Goal: Information Seeking & Learning: Learn about a topic

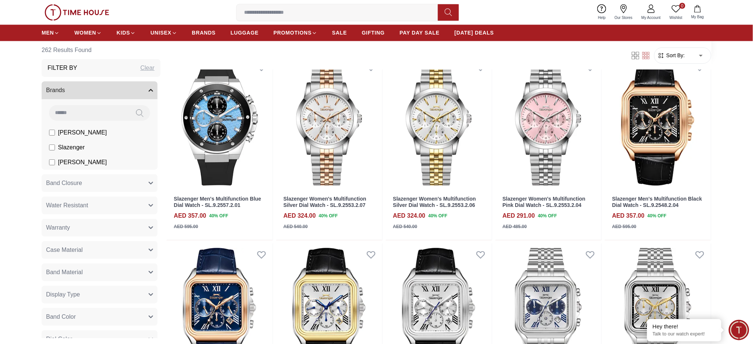
scroll to position [495, 0]
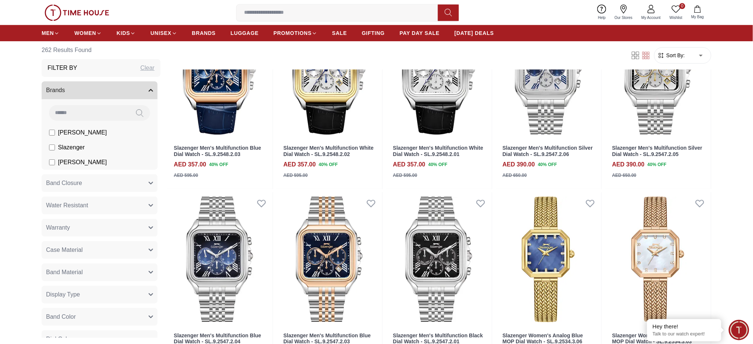
scroll to position [891, 0]
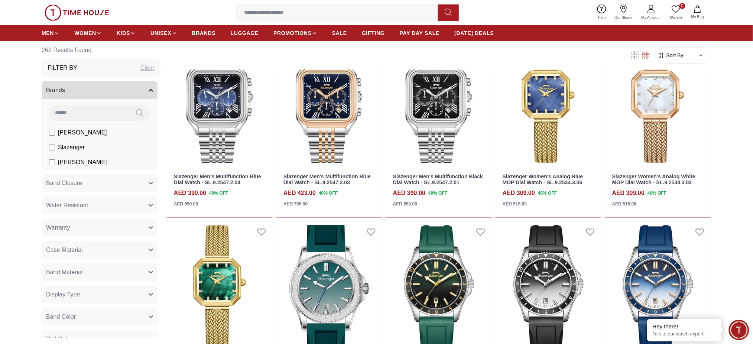
click at [704, 56] on body "100% Genuine products with International Warranty Shop From UAE | العربية | Cur…" at bounding box center [376, 186] width 753 height 2154
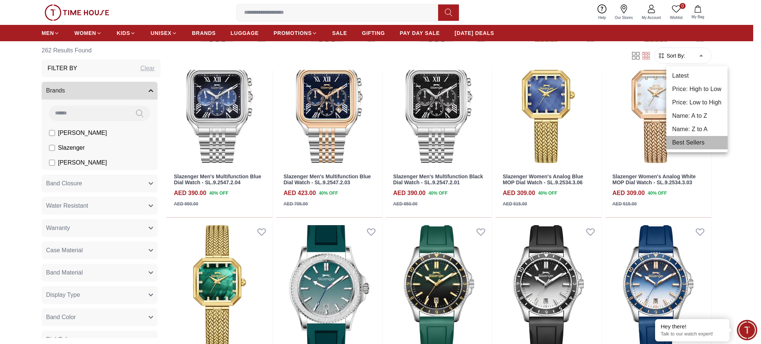
click at [702, 138] on li "Best Sellers" at bounding box center [696, 142] width 61 height 13
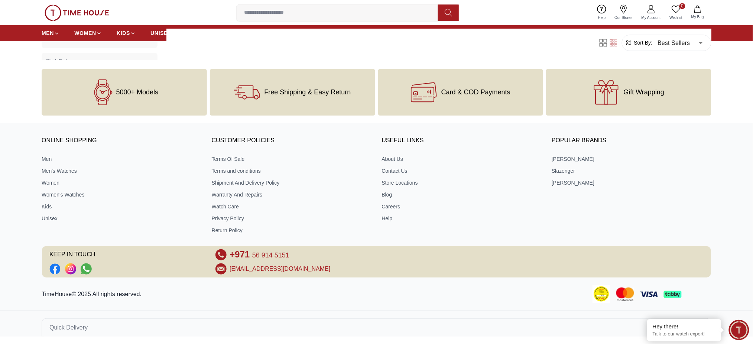
scroll to position [560, 0]
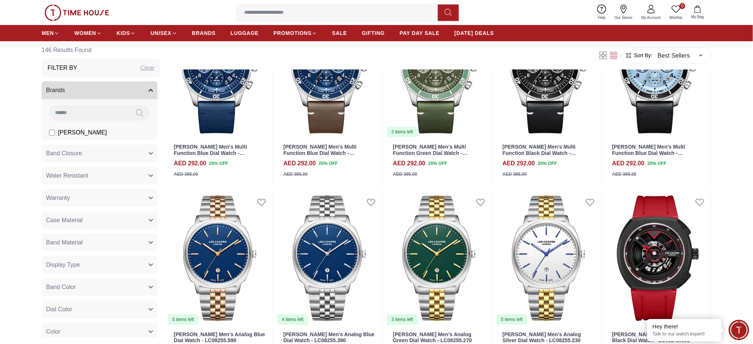
scroll to position [792, 0]
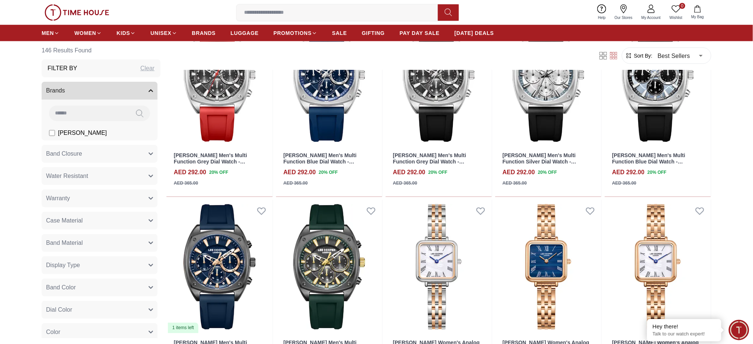
scroll to position [1485, 0]
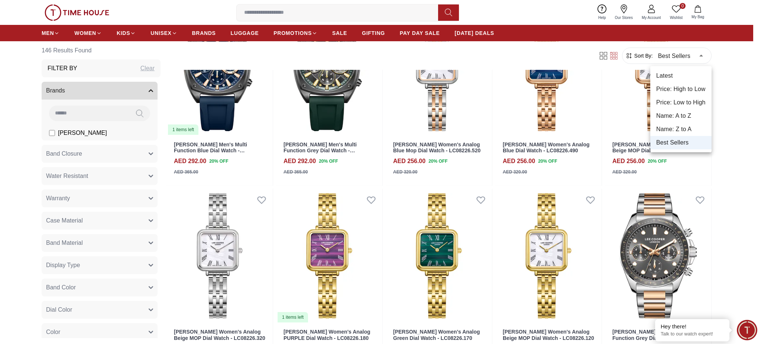
click at [676, 99] on li "Price: Low to High" at bounding box center [680, 102] width 61 height 13
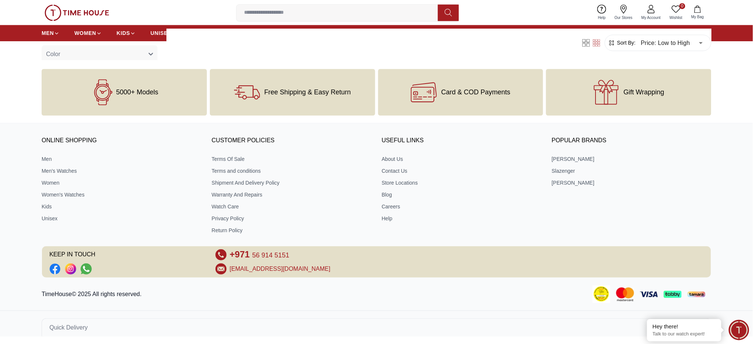
scroll to position [560, 0]
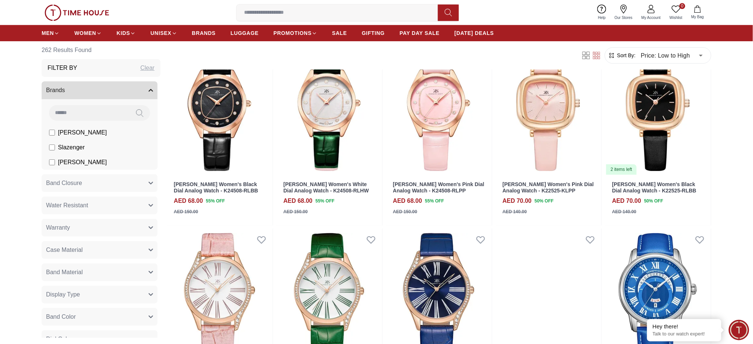
scroll to position [941, 0]
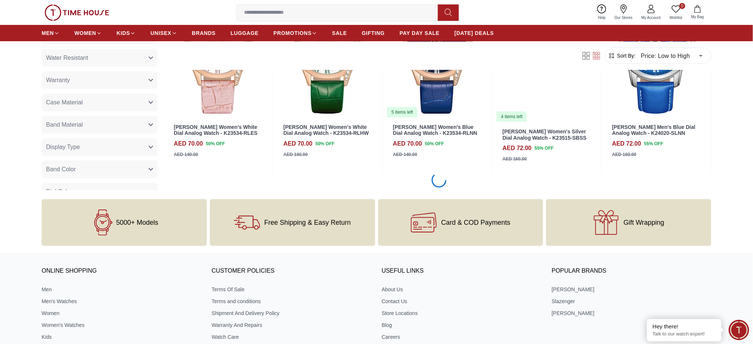
scroll to position [792, 0]
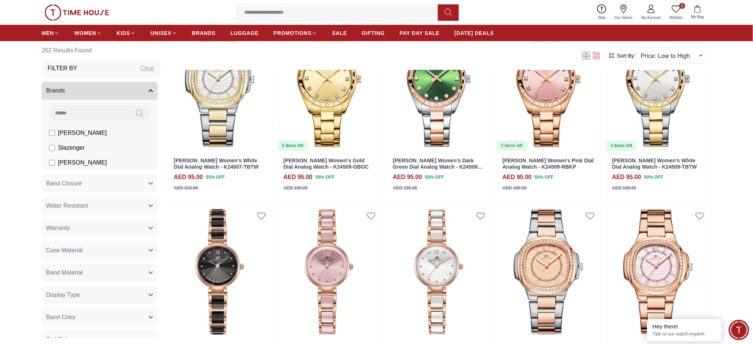
scroll to position [2476, 0]
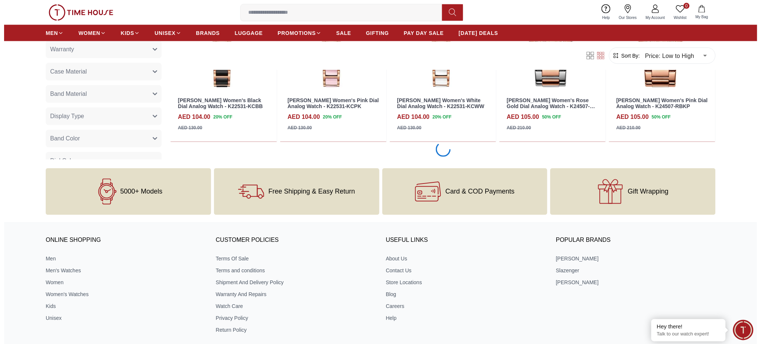
scroll to position [2278, 0]
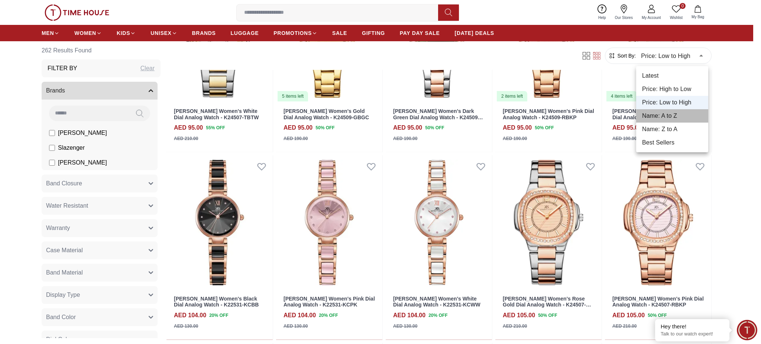
click at [673, 114] on li "Name: A to Z" at bounding box center [672, 115] width 72 height 13
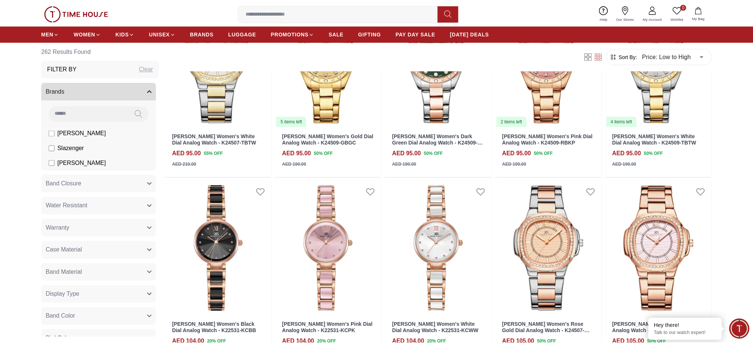
scroll to position [560, 0]
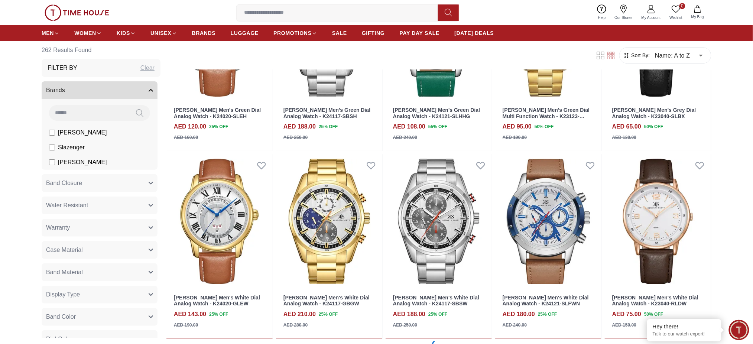
scroll to position [842, 0]
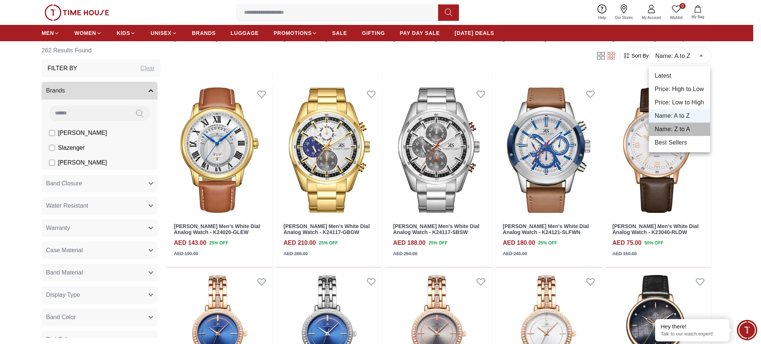
click at [682, 127] on li "Name: Z to A" at bounding box center [678, 129] width 61 height 13
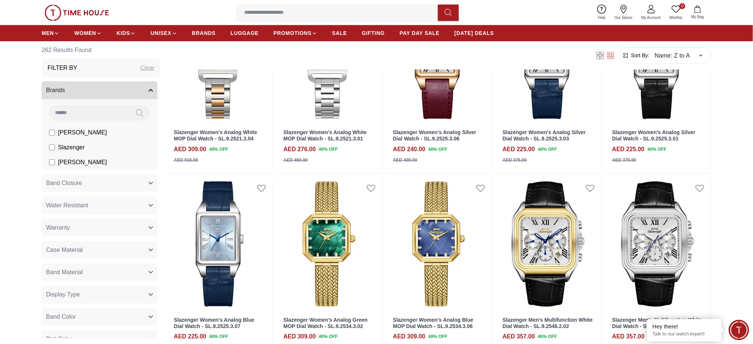
scroll to position [842, 0]
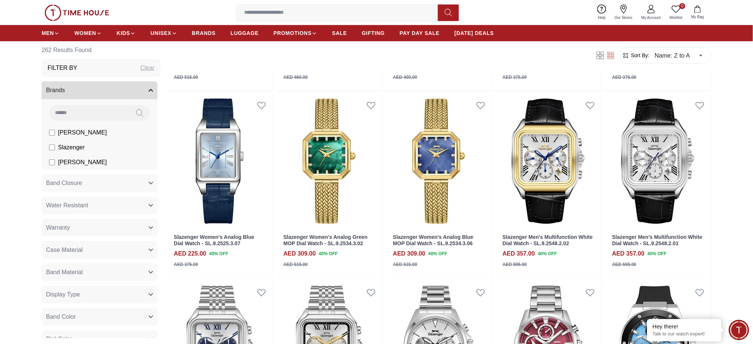
scroll to position [644, 0]
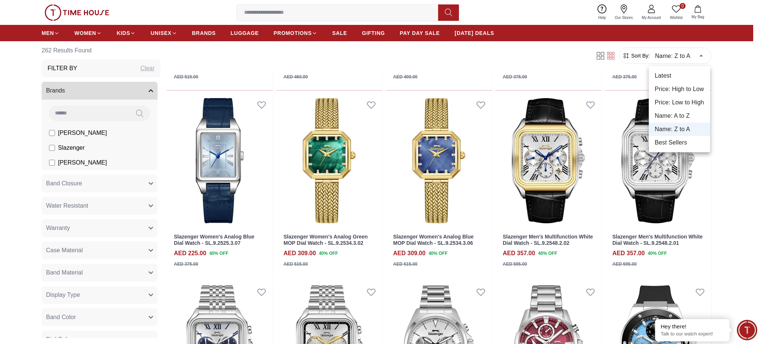
click at [676, 79] on li "Latest" at bounding box center [678, 75] width 61 height 13
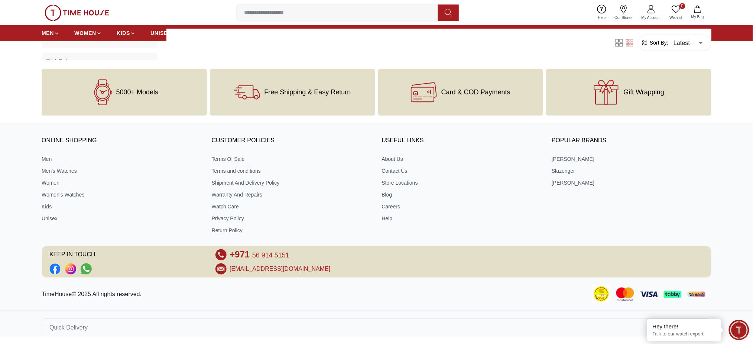
scroll to position [560, 0]
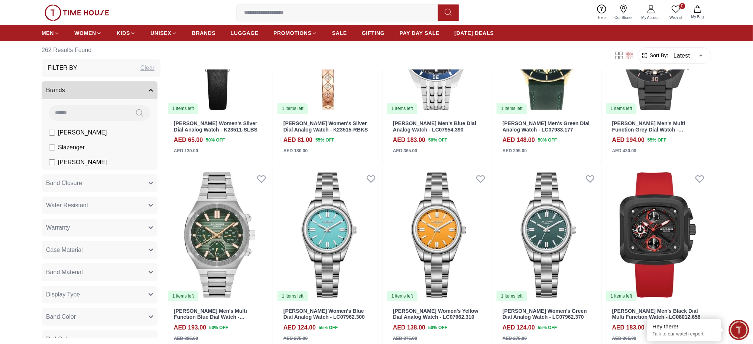
scroll to position [842, 0]
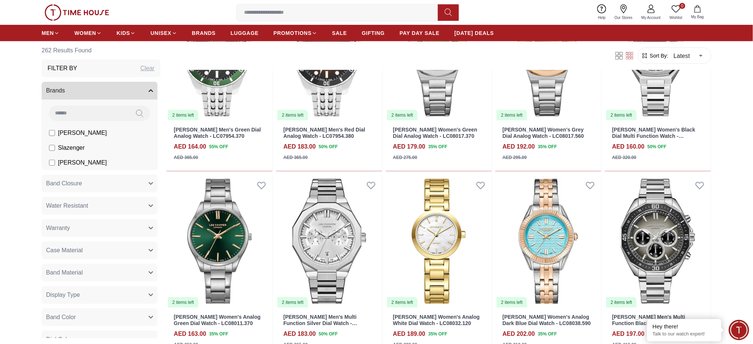
scroll to position [2278, 0]
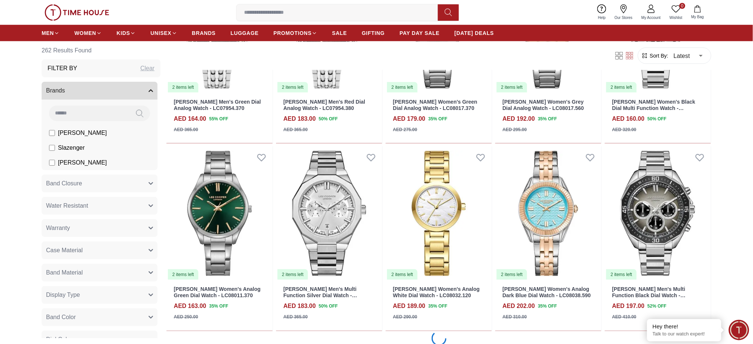
scroll to position [2285, 0]
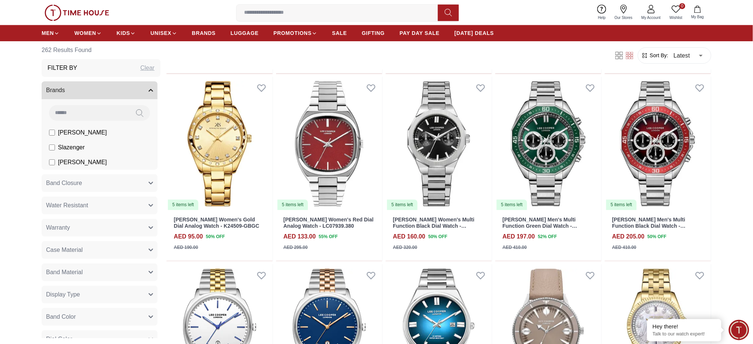
scroll to position [3853, 0]
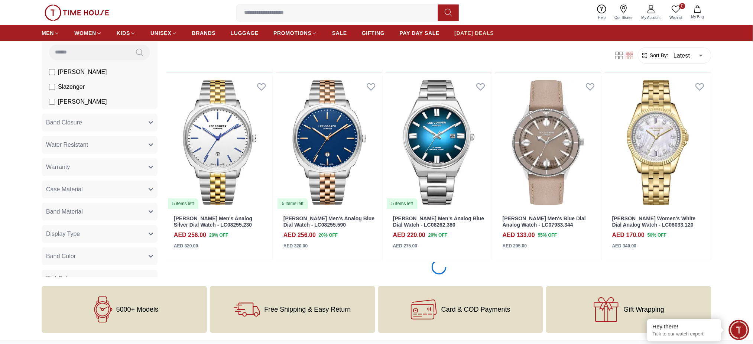
click at [468, 35] on span "[DATE] DEALS" at bounding box center [474, 32] width 39 height 7
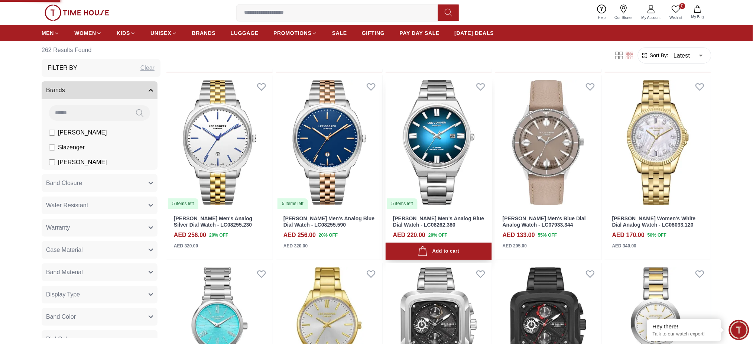
scroll to position [3912, 0]
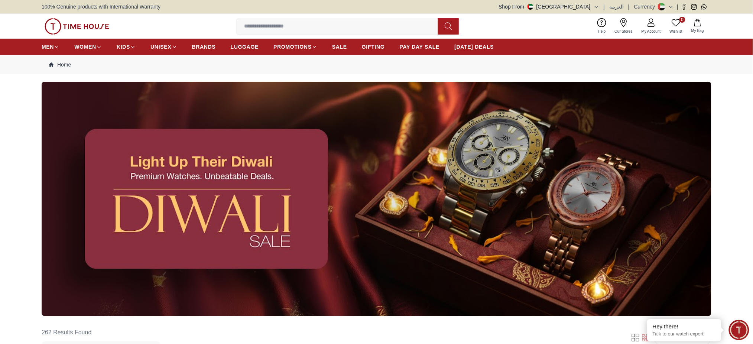
type input "******"
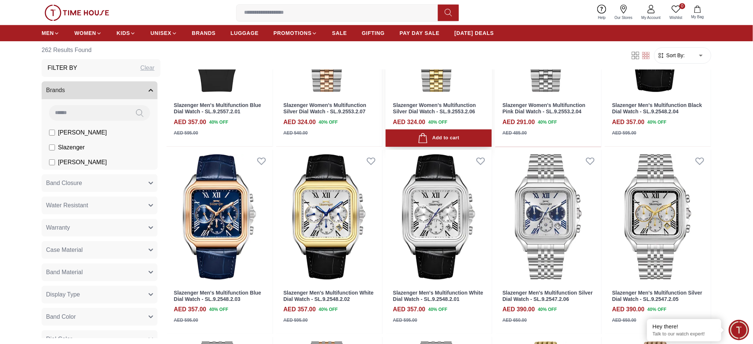
scroll to position [594, 0]
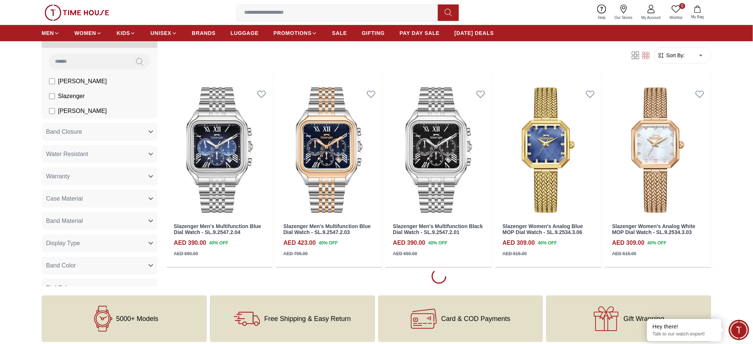
scroll to position [891, 0]
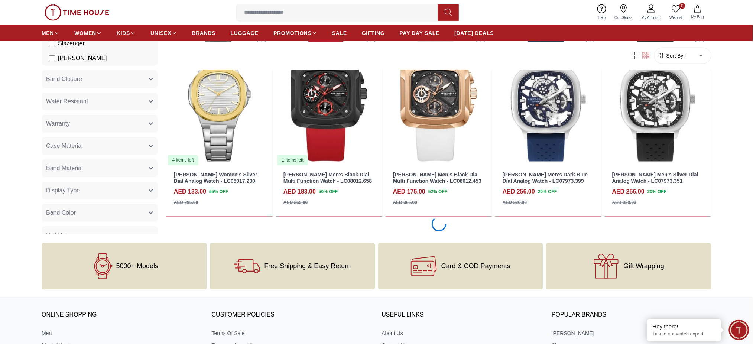
scroll to position [2426, 0]
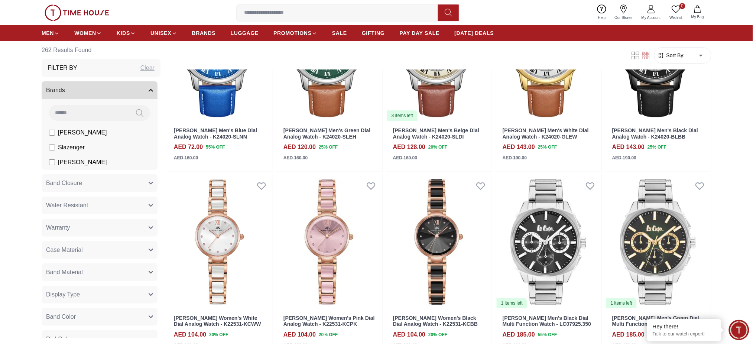
scroll to position [3812, 0]
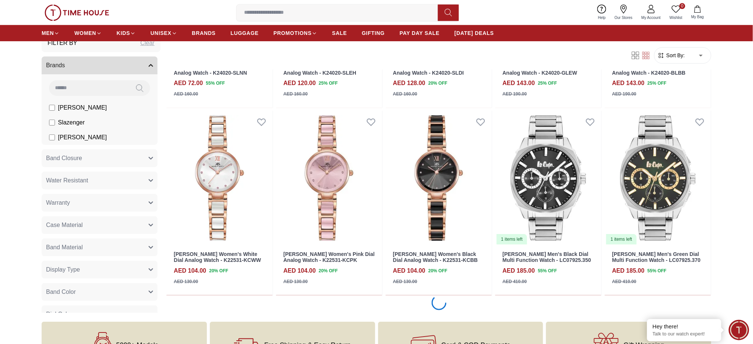
scroll to position [4060, 0]
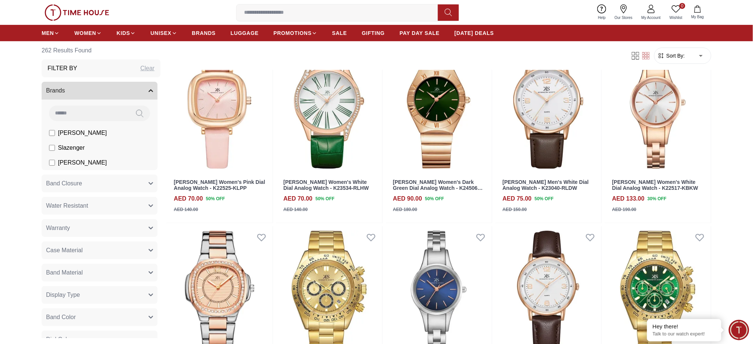
scroll to position [5570, 0]
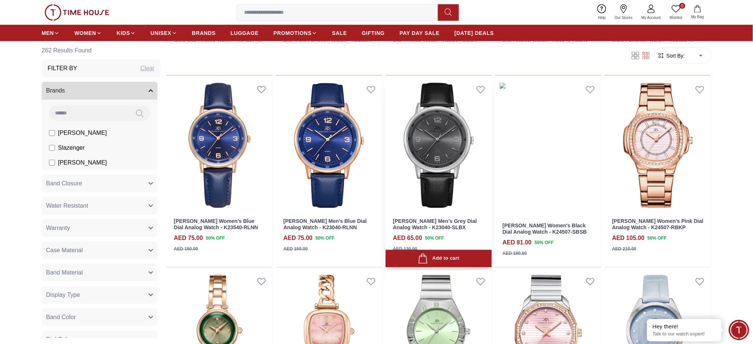
scroll to position [5596, 0]
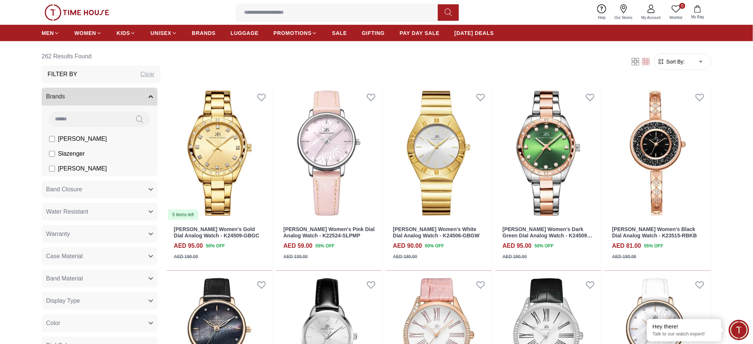
scroll to position [297, 0]
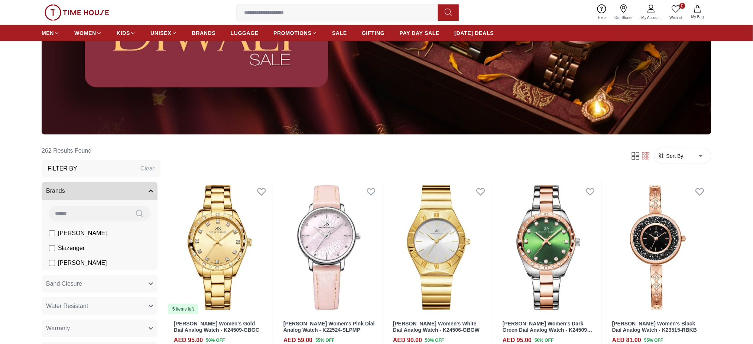
scroll to position [297, 0]
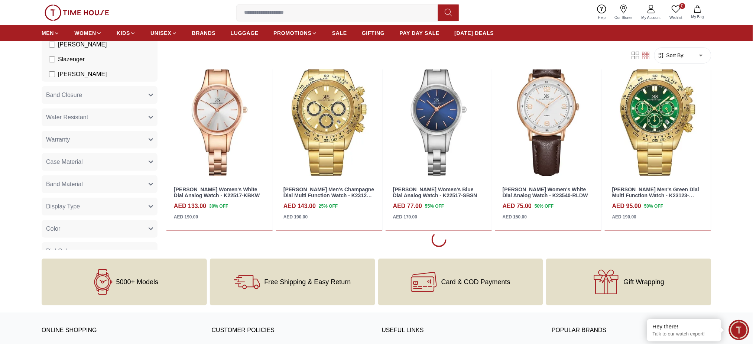
scroll to position [941, 0]
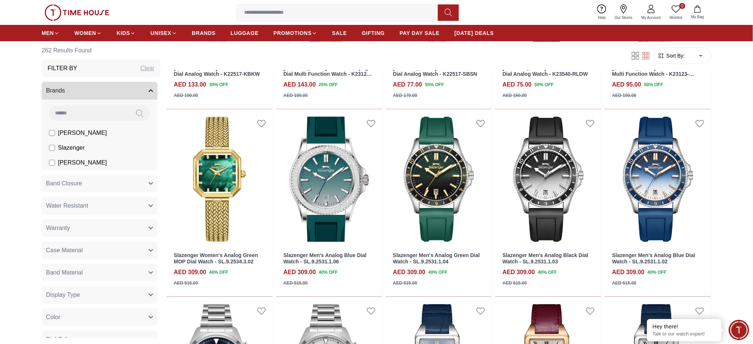
scroll to position [1089, 0]
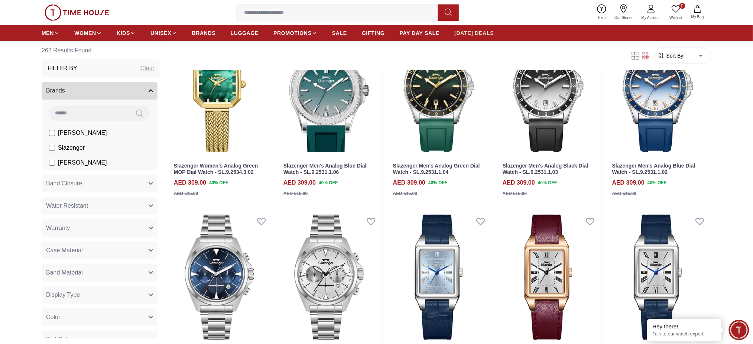
click at [465, 29] on span "[DATE] DEALS" at bounding box center [474, 32] width 39 height 7
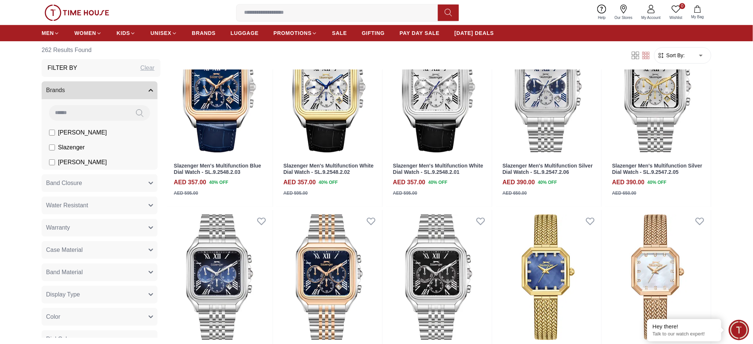
scroll to position [792, 0]
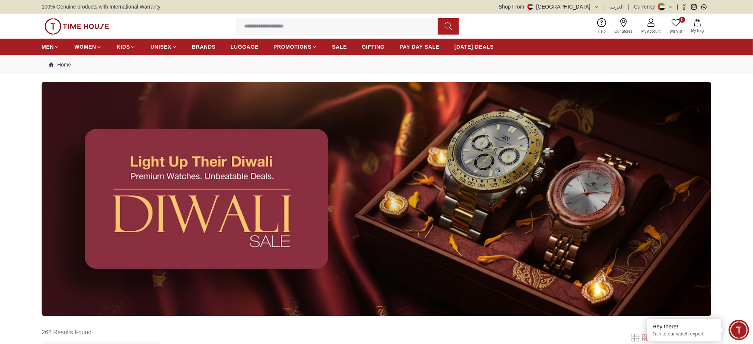
click at [596, 6] on button "Shop From UAE" at bounding box center [549, 6] width 100 height 7
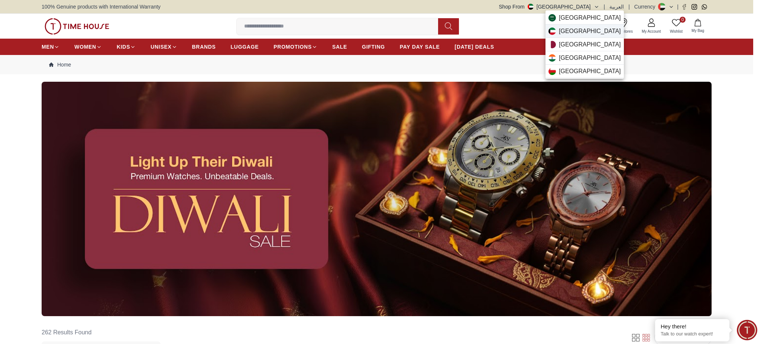
click at [569, 34] on span "Kuwait" at bounding box center [590, 31] width 62 height 9
